Goal: Feedback & Contribution: Submit feedback/report problem

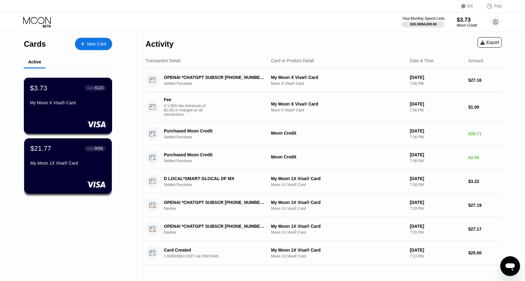
click at [66, 99] on div "$3.73 ● ● ● ● 6123 My Moon X Visa® Card" at bounding box center [68, 96] width 76 height 24
click at [75, 152] on div "$21.77 ● ● ● ● 9059" at bounding box center [68, 148] width 76 height 8
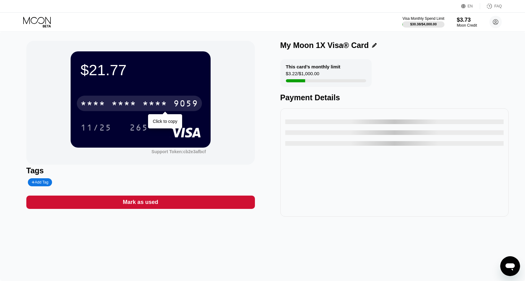
click at [184, 102] on div "9059" at bounding box center [185, 104] width 25 height 10
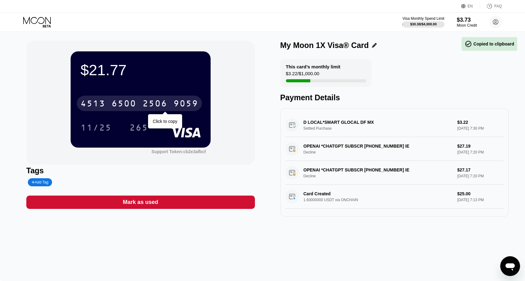
click at [133, 105] on div "6500" at bounding box center [124, 104] width 25 height 10
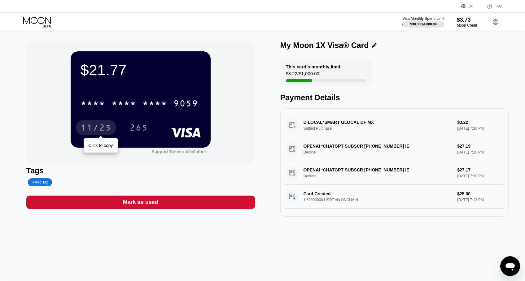
click at [92, 126] on div "11/25" at bounding box center [96, 129] width 31 height 10
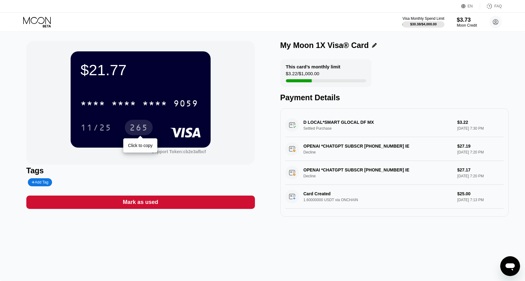
click at [140, 129] on div "265" at bounding box center [138, 129] width 19 height 10
click at [494, 23] on circle at bounding box center [495, 22] width 12 height 12
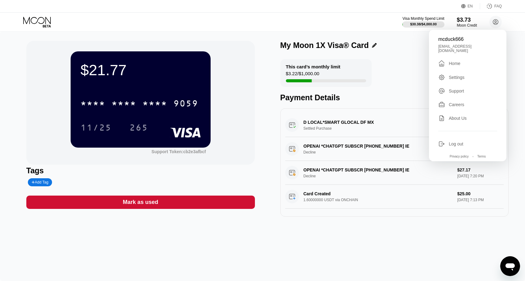
click at [461, 39] on div "mcduck666" at bounding box center [467, 40] width 59 height 6
click at [454, 78] on div "mcduck666 [EMAIL_ADDRESS][DOMAIN_NAME]  Home Settings Support Careers About Us…" at bounding box center [467, 96] width 77 height 132
click at [455, 76] on div "Settings" at bounding box center [457, 77] width 16 height 5
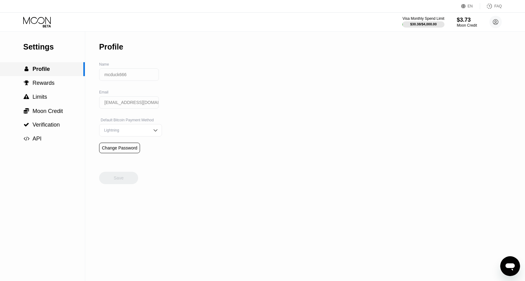
click at [37, 69] on span "Profile" at bounding box center [41, 69] width 17 height 6
click at [37, 82] on span "Rewards" at bounding box center [44, 83] width 22 height 6
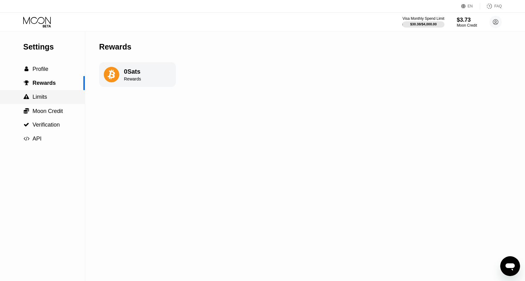
click at [39, 97] on span "Limits" at bounding box center [40, 97] width 15 height 6
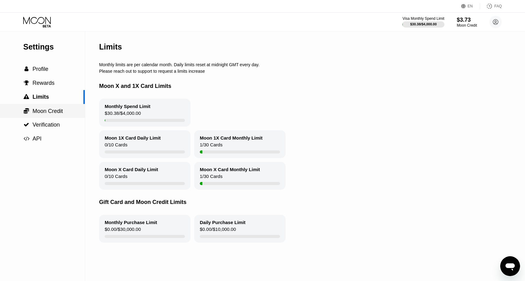
click at [41, 114] on span "Moon Credit" at bounding box center [48, 111] width 30 height 6
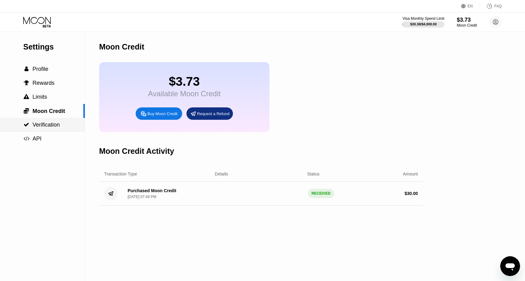
click at [43, 126] on span "Verification" at bounding box center [46, 125] width 27 height 6
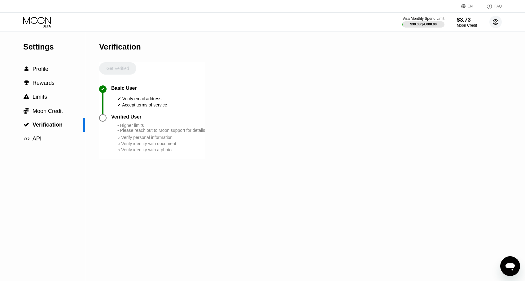
click at [495, 23] on icon at bounding box center [495, 21] width 3 height 3
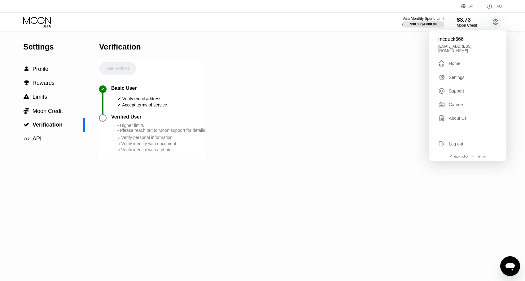
click at [453, 75] on div "Settings" at bounding box center [457, 77] width 16 height 5
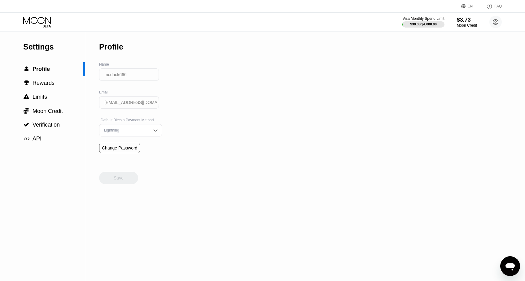
click at [217, 148] on div "Settings  Profile  Rewards  Limits  Moon Credit  Verification  API Profil…" at bounding box center [262, 157] width 525 height 250
click at [494, 15] on div "Visa Monthly Spend Limit $30.38 / $4,000.00 $3.73 Moon Credit mcduck666 [EMAIL_…" at bounding box center [262, 22] width 525 height 19
click at [494, 24] on circle at bounding box center [495, 22] width 12 height 12
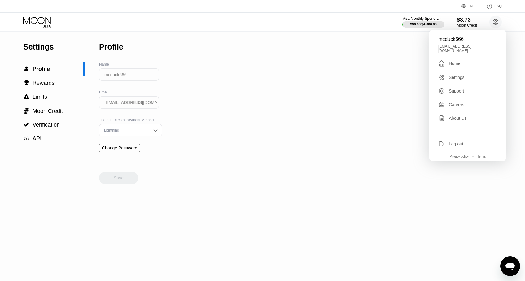
click at [467, 104] on div "Careers" at bounding box center [467, 104] width 59 height 7
click at [464, 89] on div "Support" at bounding box center [456, 91] width 15 height 5
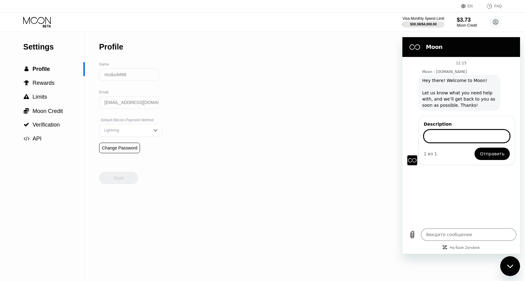
type textarea "x"
click at [446, 134] on input "Description" at bounding box center [467, 136] width 86 height 13
paste input "Good afternoon! Why did you cancel the transaction during the payment?"
type input "Good afternoon! Why did you cancel the transaction during the payment?"
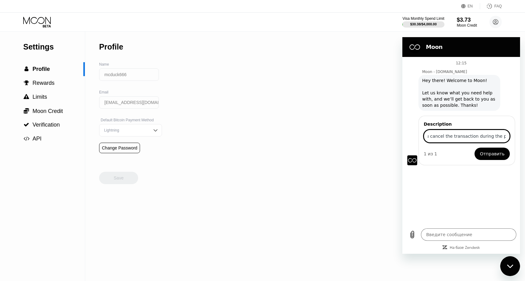
click at [475, 148] on button "Отправить" at bounding box center [492, 154] width 35 height 12
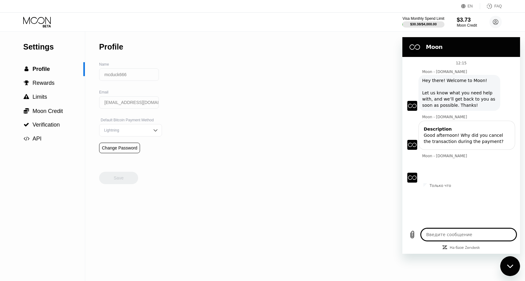
click at [438, 235] on textarea at bounding box center [468, 235] width 95 height 12
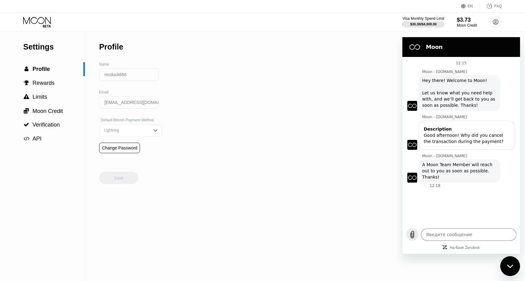
click at [411, 237] on icon "Выложить файл" at bounding box center [412, 234] width 7 height 7
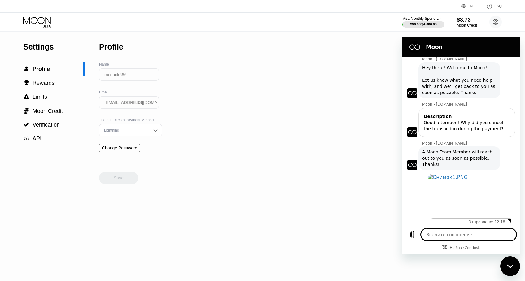
scroll to position [14, 0]
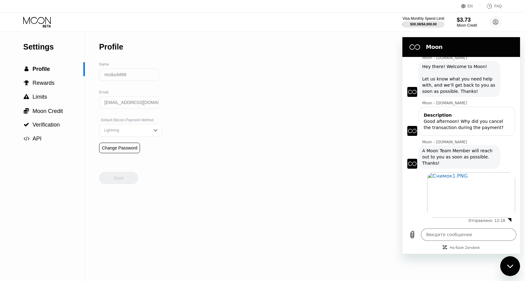
click at [204, 139] on div "Settings  Profile  Rewards  Limits  Moon Credit  Verification  API Profil…" at bounding box center [262, 157] width 525 height 250
click at [200, 120] on div "Settings  Profile  Rewards  Limits  Moon Credit  Verification  API Profil…" at bounding box center [262, 157] width 525 height 250
type textarea "x"
click at [493, 237] on textarea at bounding box center [468, 235] width 95 height 12
type textarea "?"
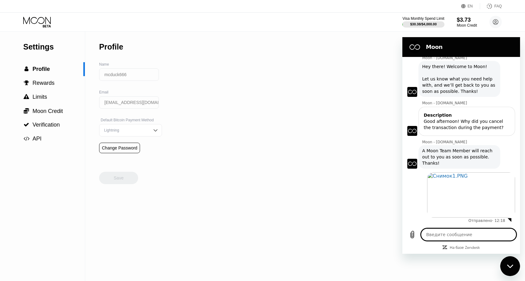
type textarea "x"
type textarea "??"
type textarea "x"
type textarea "???"
type textarea "x"
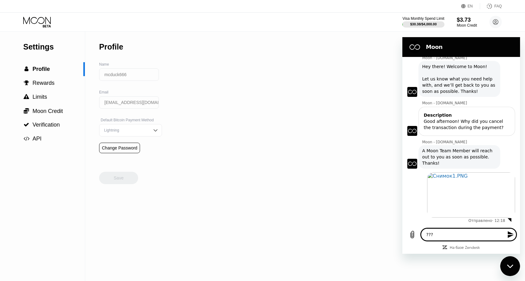
type textarea "????"
type textarea "x"
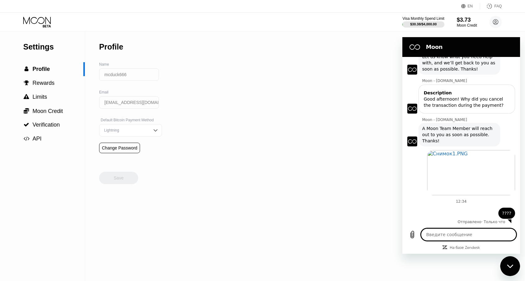
scroll to position [37, 0]
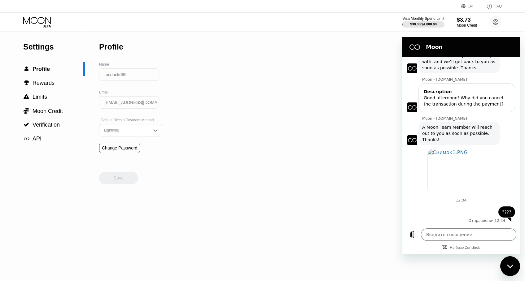
click at [197, 253] on div "Settings  Profile  Rewards  Limits  Moon Credit  Verification  API Profil…" at bounding box center [262, 157] width 525 height 250
click at [440, 234] on textarea at bounding box center [468, 235] width 95 height 12
type textarea "x"
click at [174, 215] on div "Settings  Profile  Rewards  Limits  Moon Credit  Verification  API Profil…" at bounding box center [262, 157] width 525 height 250
